Goal: Transaction & Acquisition: Purchase product/service

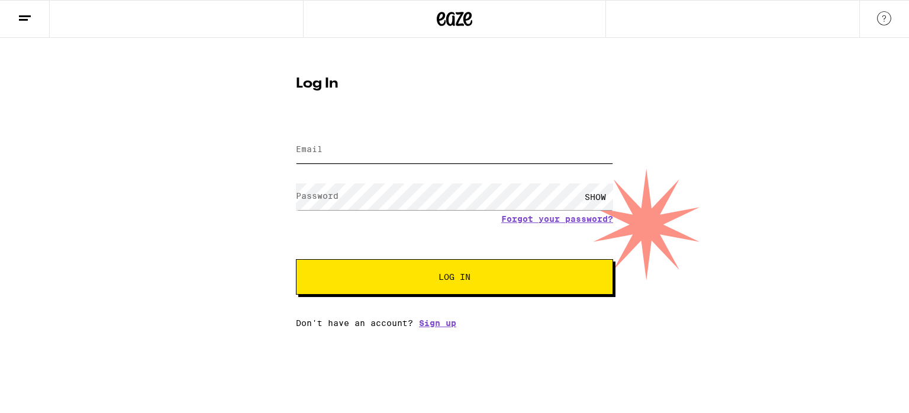
type input "[PERSON_NAME][EMAIL_ADDRESS][DOMAIN_NAME]"
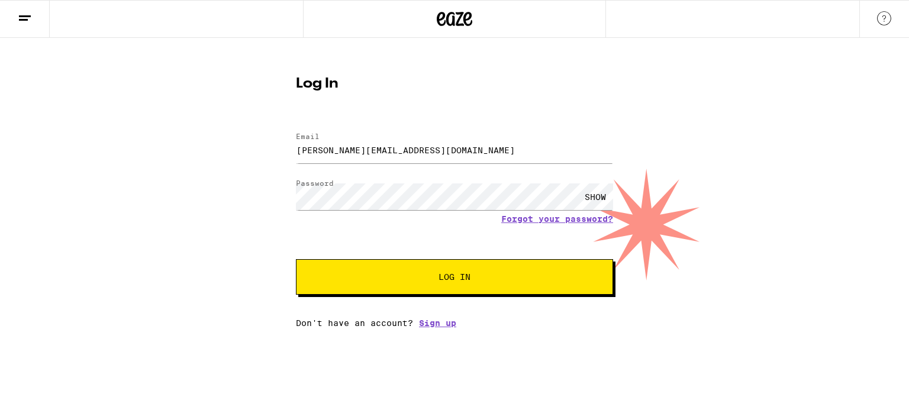
click at [451, 273] on span "Log In" at bounding box center [455, 277] width 32 height 8
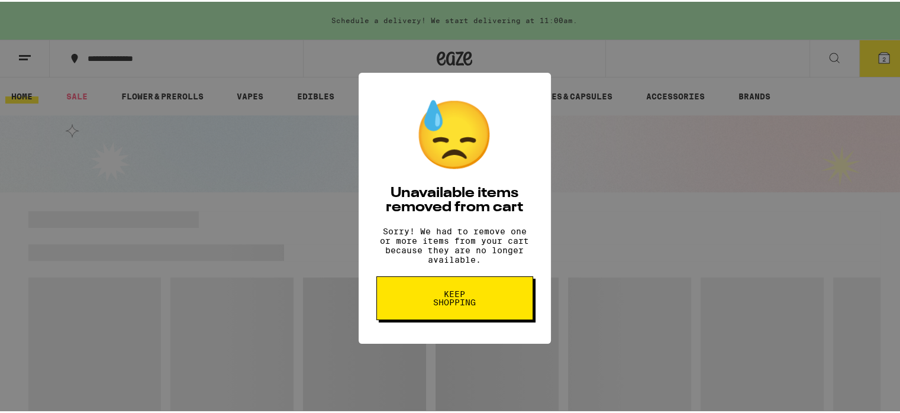
click at [456, 305] on span "Keep Shopping" at bounding box center [454, 296] width 61 height 17
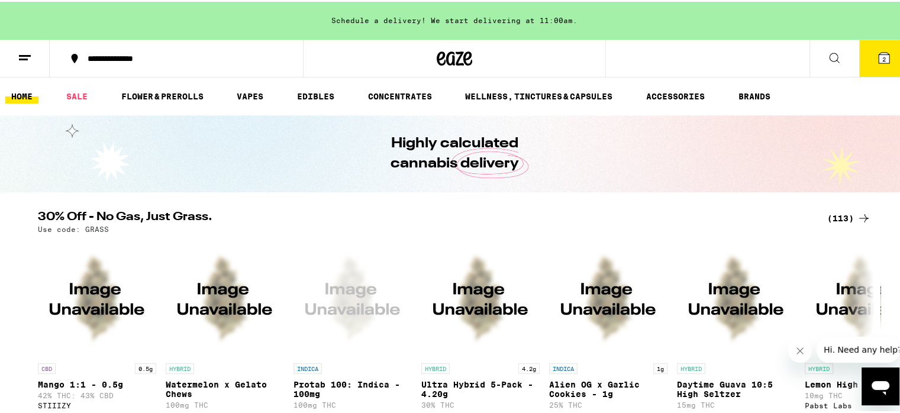
click at [879, 51] on icon at bounding box center [884, 56] width 11 height 11
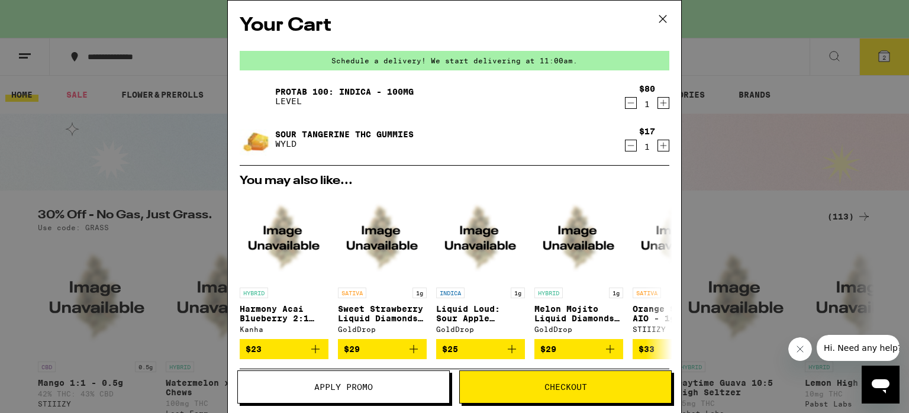
click at [626, 146] on icon "Decrement" at bounding box center [631, 145] width 11 height 14
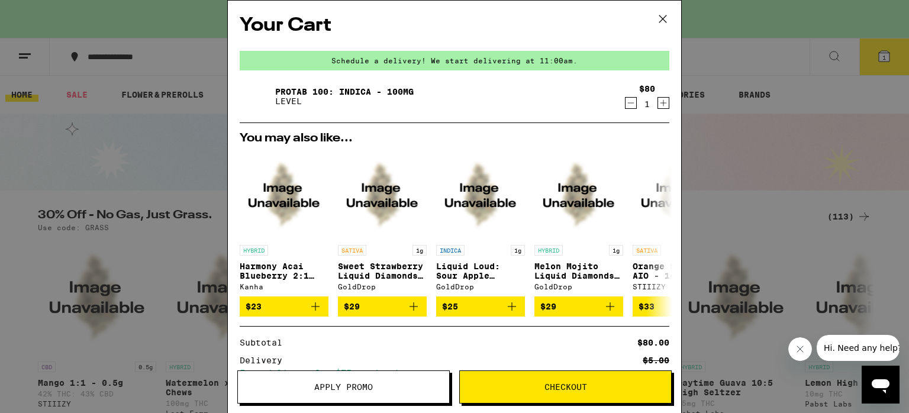
click at [598, 391] on button "Checkout" at bounding box center [565, 387] width 212 height 33
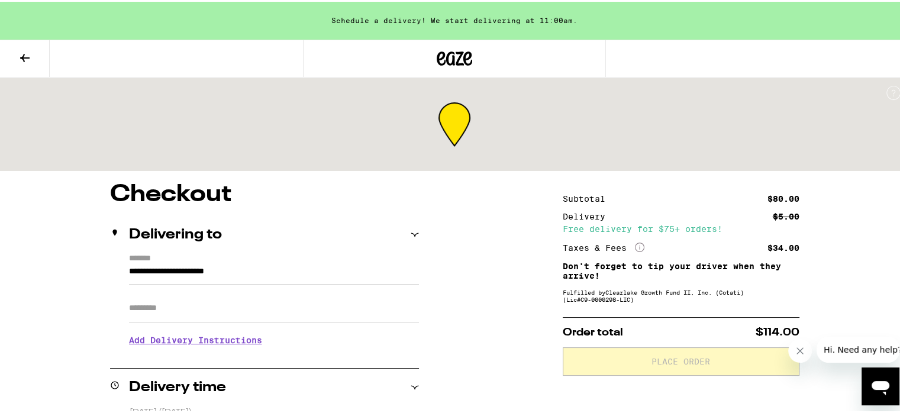
click at [22, 53] on icon at bounding box center [25, 56] width 14 height 14
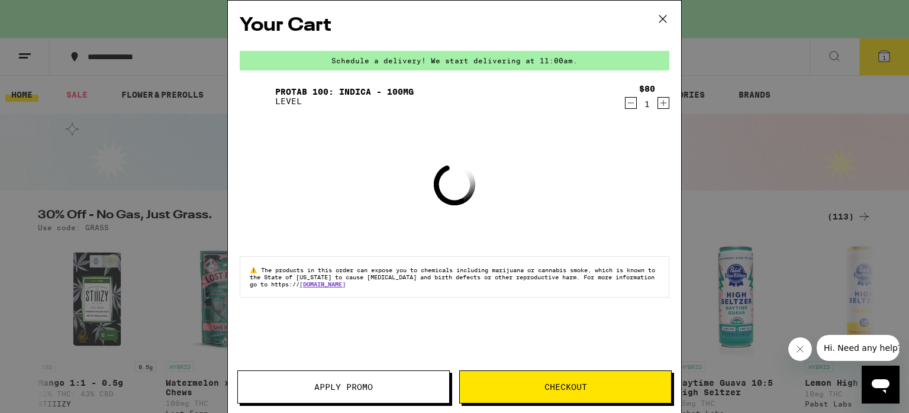
click at [22, 53] on div "Your Cart Schedule a delivery! We start delivering at 11:00am. Protab 100: Indi…" at bounding box center [454, 206] width 909 height 413
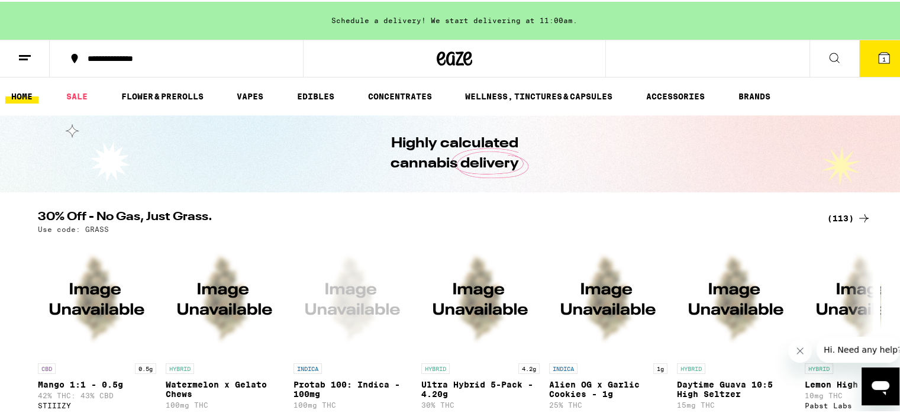
click at [22, 54] on line at bounding box center [25, 54] width 12 height 0
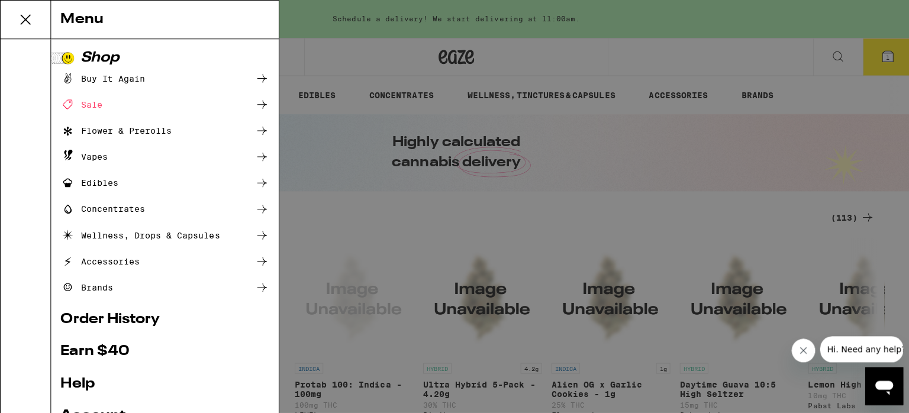
click at [22, 53] on div "Menu Shop Buy It Again Sale Flower & Prerolls Vapes Edibles Concentrates Wellne…" at bounding box center [454, 206] width 909 height 413
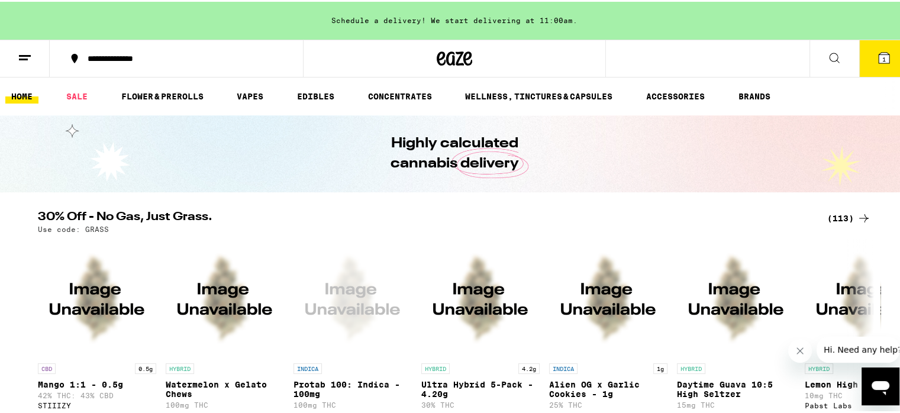
click at [22, 53] on div "Menu Shop Buy It Again Sale Flower & Prerolls Vapes Edibles Concentrates Wellne…" at bounding box center [454, 206] width 909 height 413
